Goal: Find specific page/section: Find specific page/section

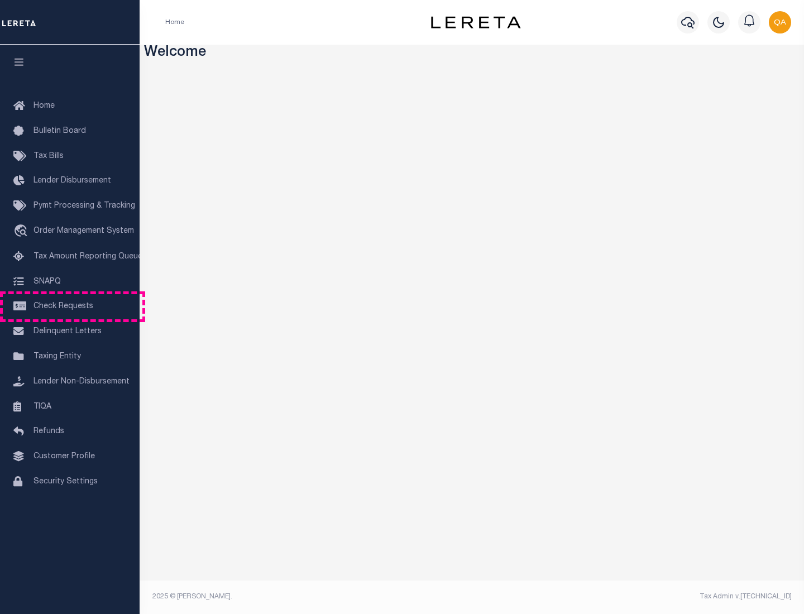
click at [70, 306] on span "Check Requests" at bounding box center [63, 306] width 60 height 8
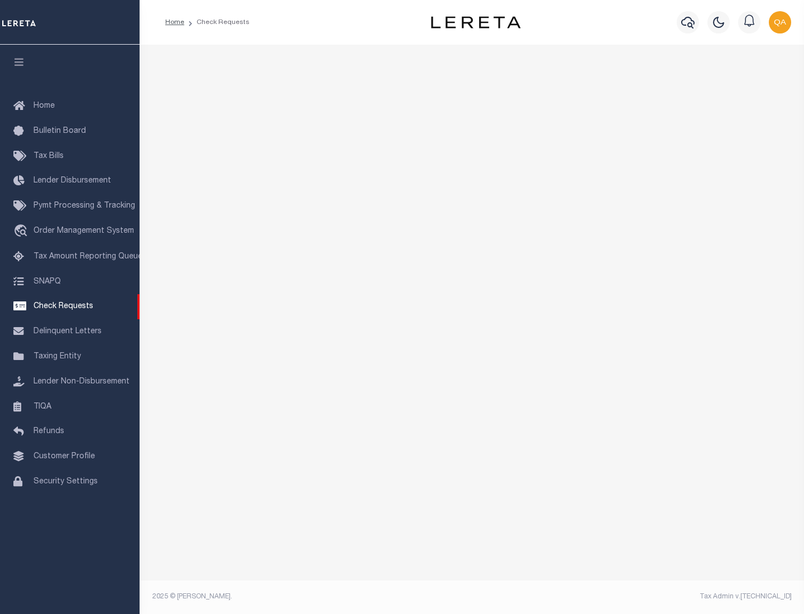
select select "50"
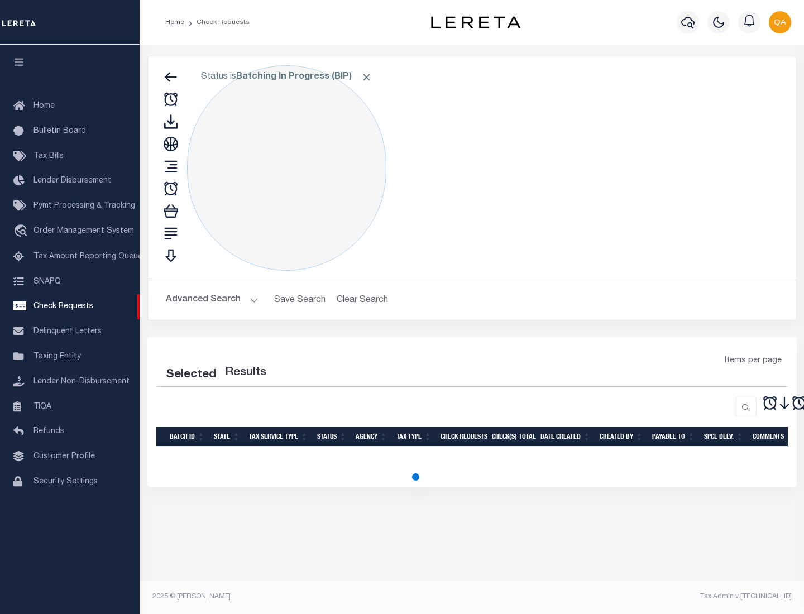
select select "50"
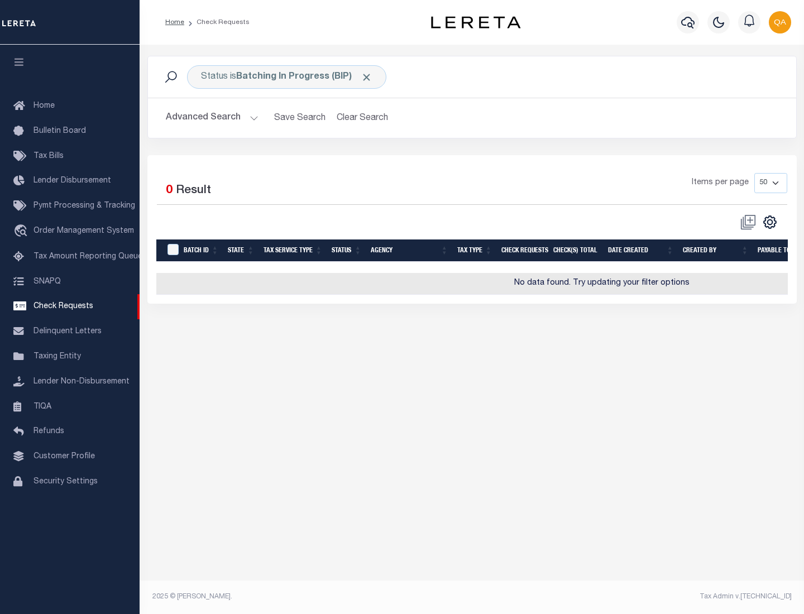
click at [367, 77] on span "Click to Remove" at bounding box center [367, 77] width 12 height 12
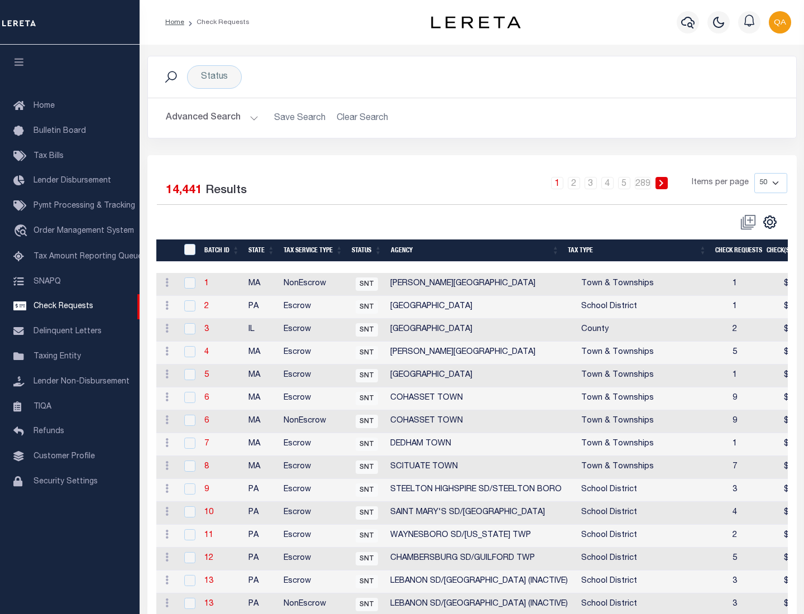
scroll to position [538, 0]
